Goal: Information Seeking & Learning: Learn about a topic

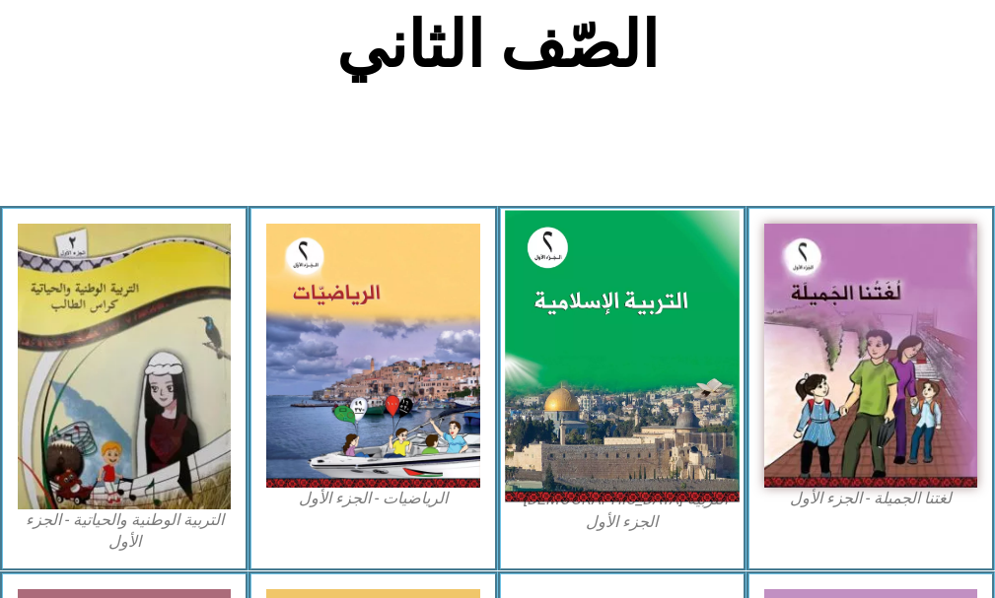
scroll to position [493, 0]
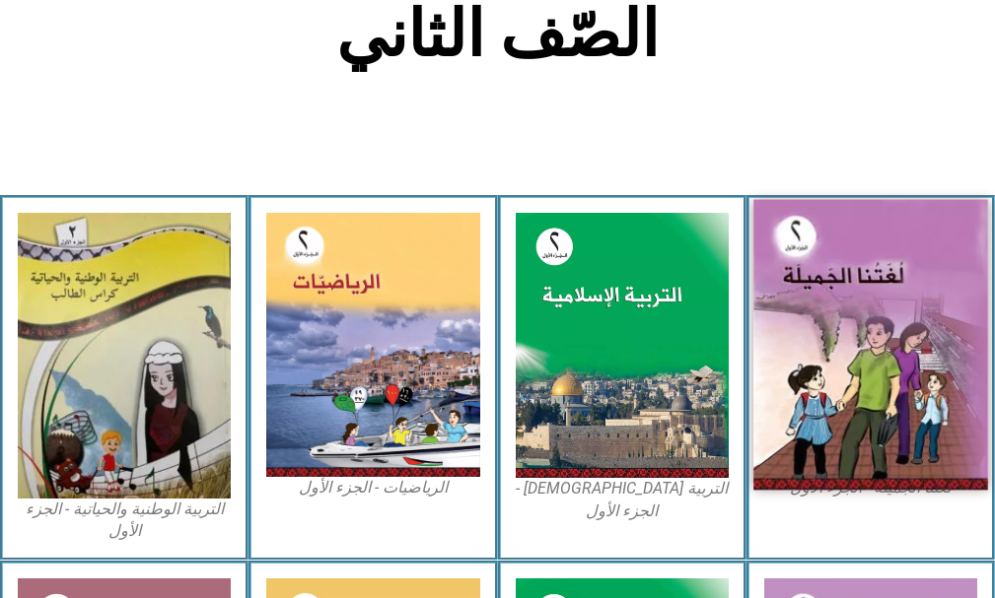
click at [858, 350] on img at bounding box center [870, 345] width 235 height 291
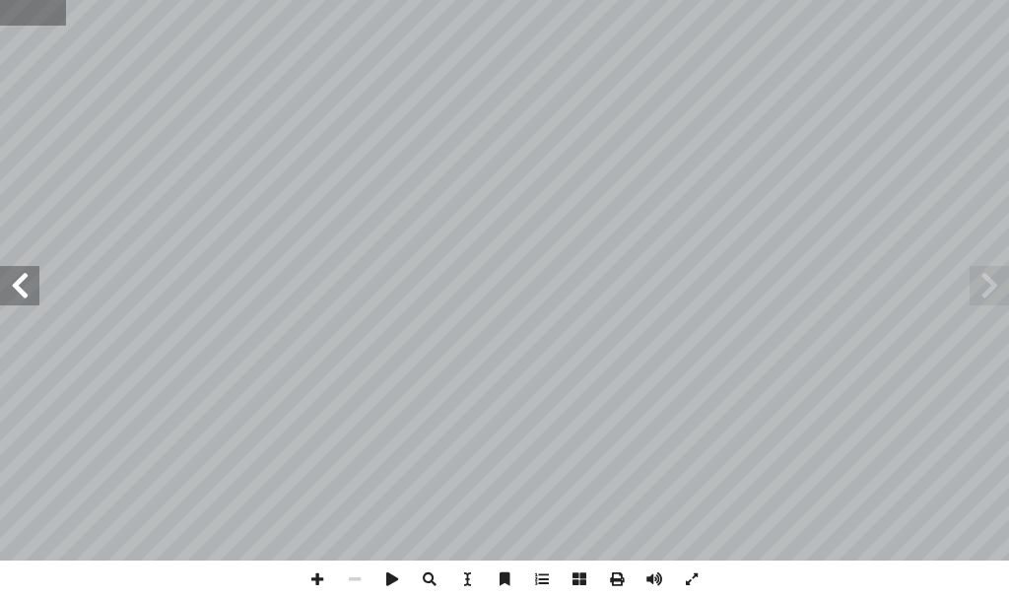
click at [38, 21] on input "text" at bounding box center [33, 13] width 66 height 26
type input "**"
click at [14, 297] on span at bounding box center [19, 285] width 39 height 39
drag, startPoint x: 9, startPoint y: 297, endPoint x: 23, endPoint y: 272, distance: 28.2
click at [23, 272] on span at bounding box center [19, 285] width 39 height 39
